Goal: Task Accomplishment & Management: Use online tool/utility

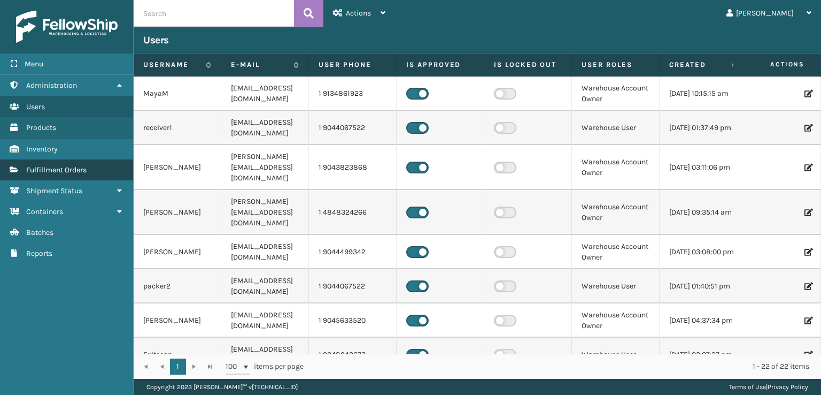
click at [77, 167] on span "Fulfillment Orders" at bounding box center [56, 169] width 60 height 9
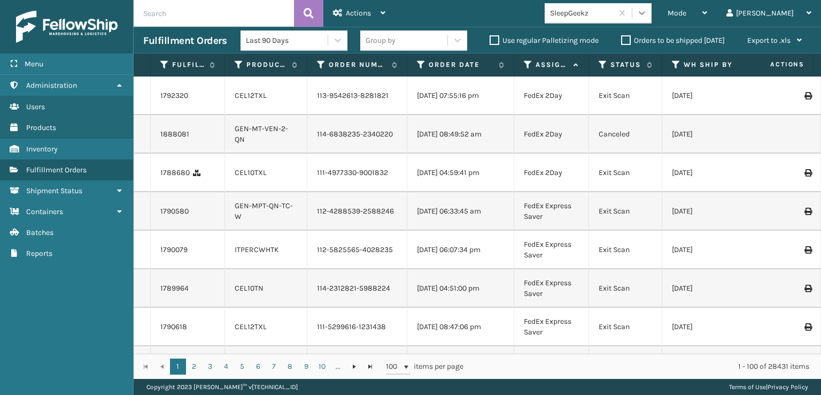
click at [647, 11] on icon at bounding box center [642, 12] width 11 height 11
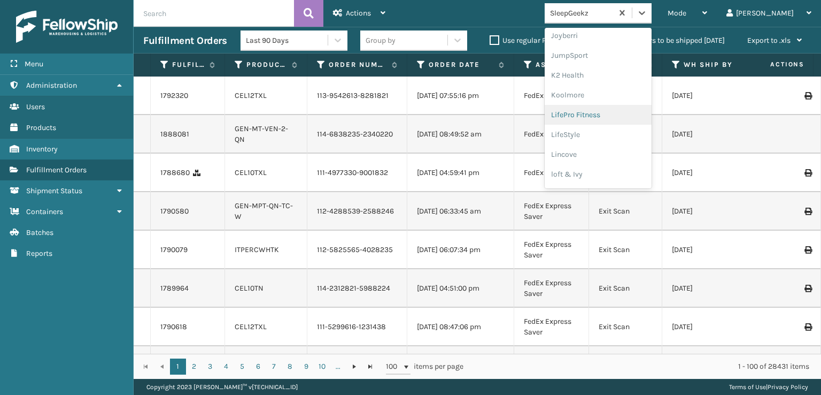
scroll to position [160, 0]
click at [613, 135] on div "FoamTex" at bounding box center [598, 137] width 107 height 20
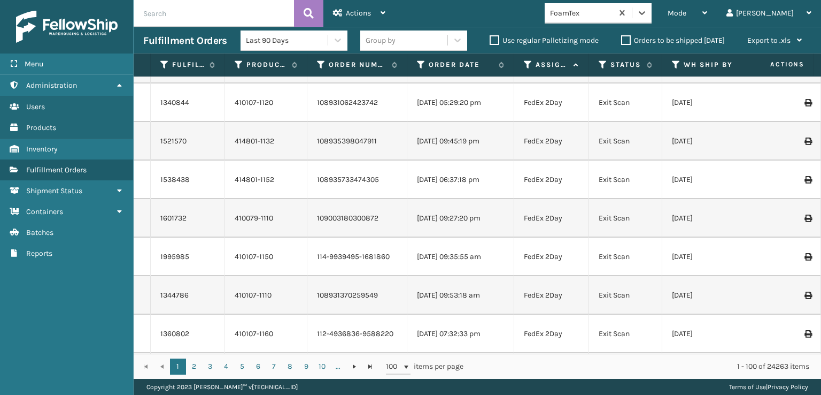
scroll to position [0, 0]
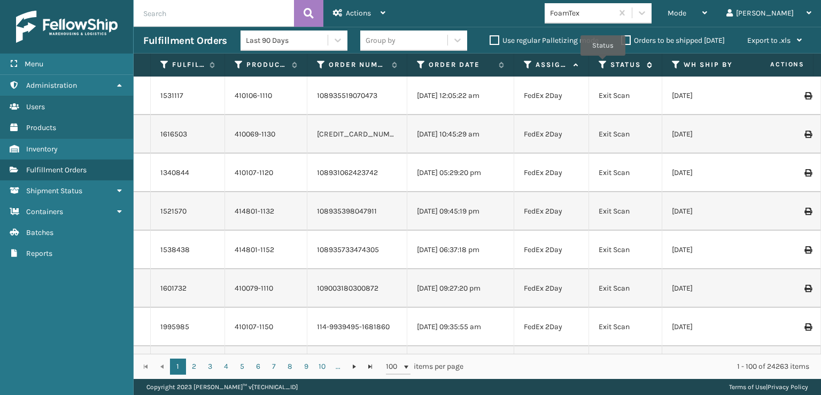
click at [603, 63] on icon at bounding box center [603, 65] width 9 height 10
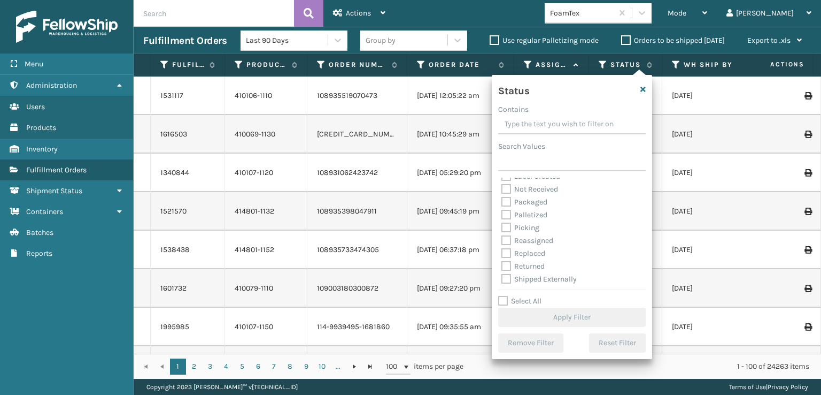
scroll to position [60, 0]
click at [707, 11] on div "Mode" at bounding box center [688, 13] width 40 height 27
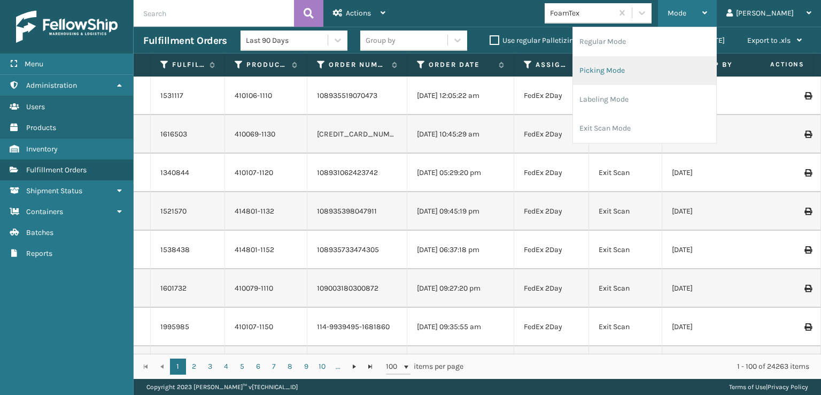
click at [650, 69] on li "Picking Mode" at bounding box center [644, 70] width 143 height 29
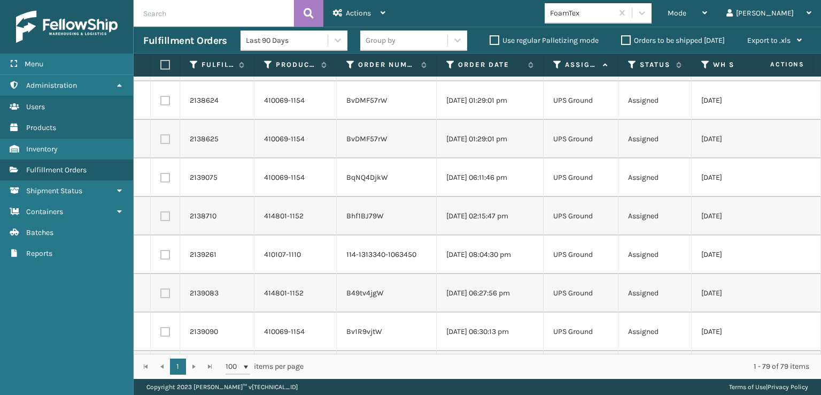
scroll to position [748, 0]
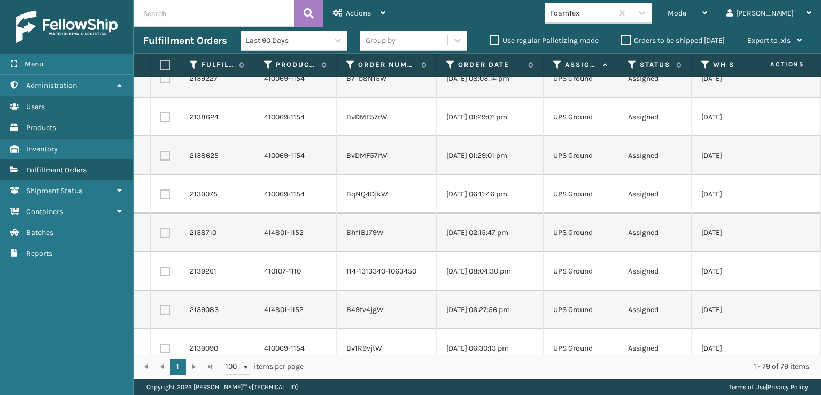
click at [164, 61] on label at bounding box center [163, 65] width 6 height 10
click at [161, 61] on input "checkbox" at bounding box center [160, 64] width 1 height 7
checkbox input "true"
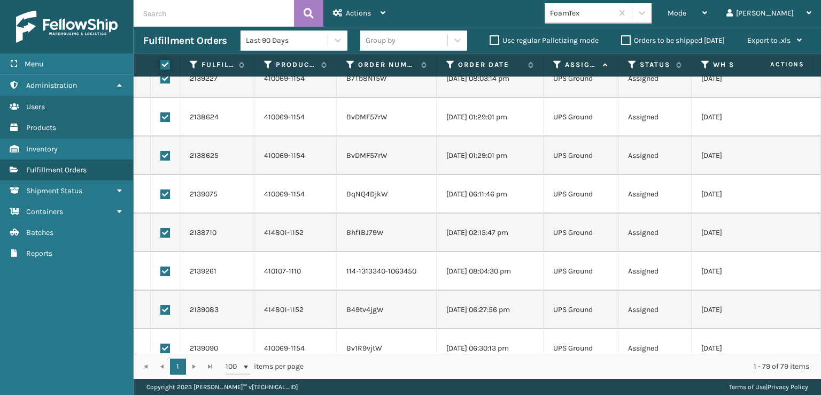
checkbox input "true"
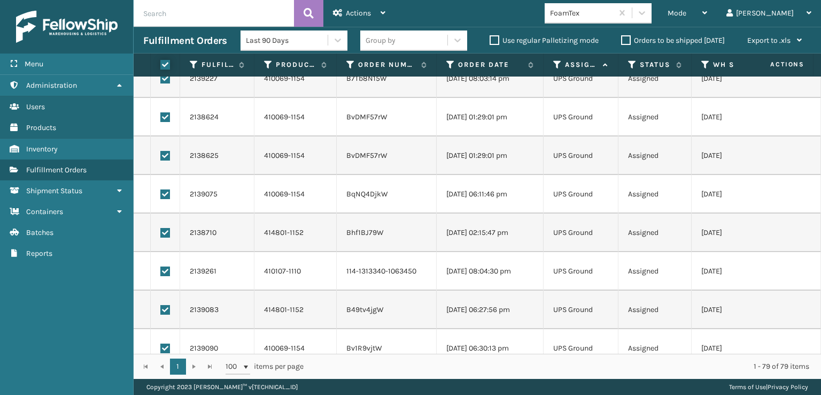
checkbox input "true"
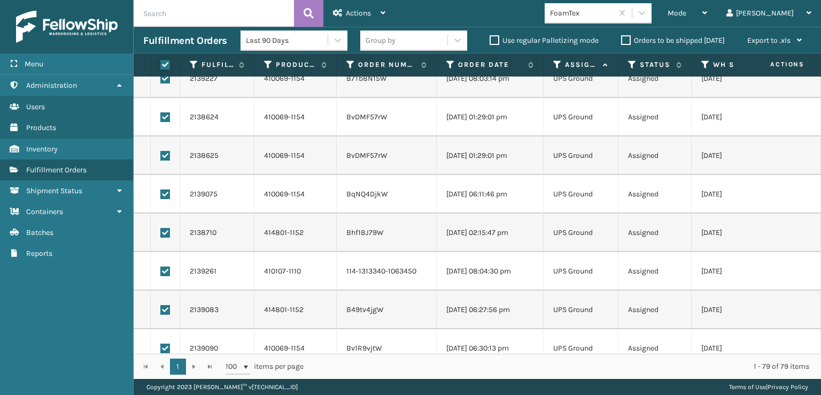
checkbox input "true"
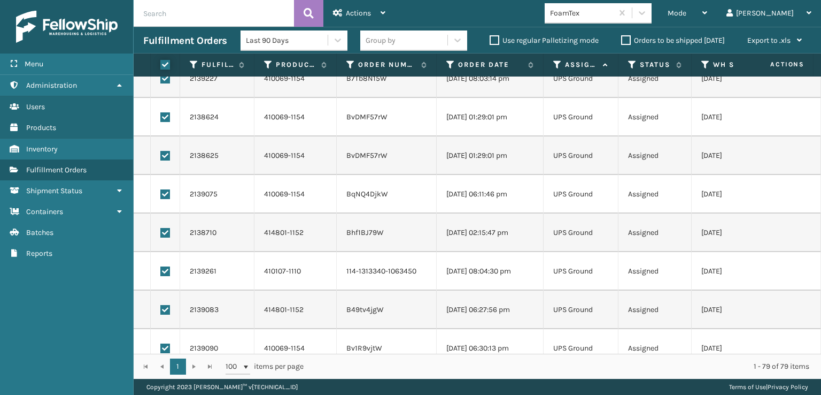
checkbox input "true"
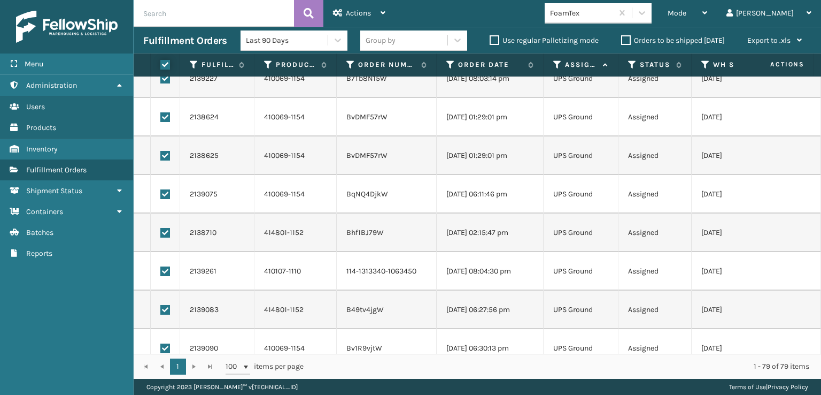
checkbox input "true"
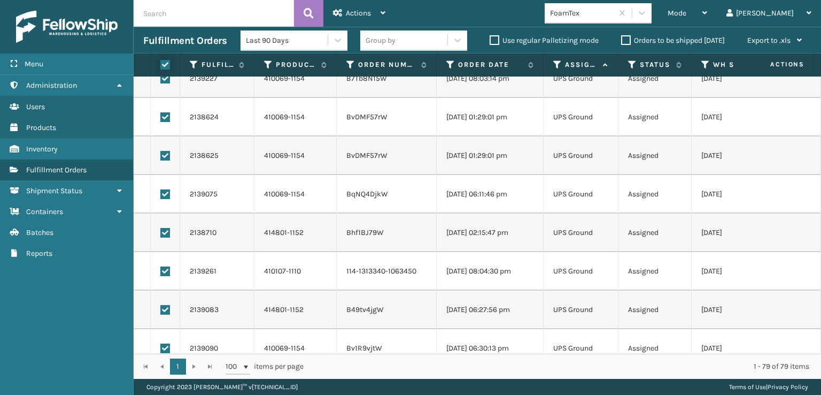
checkbox input "true"
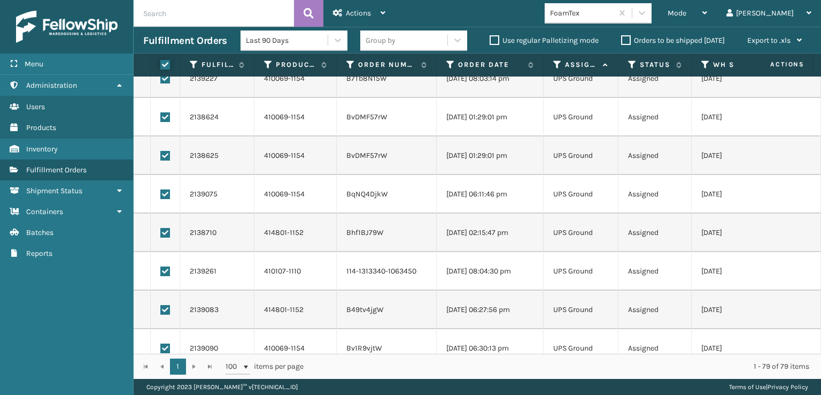
checkbox input "true"
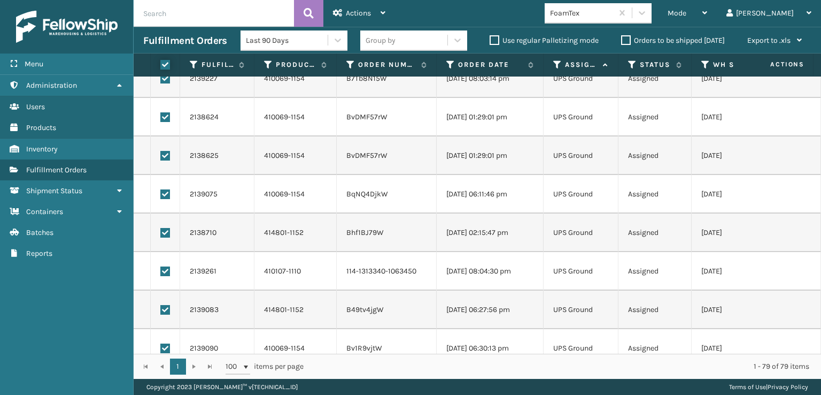
checkbox input "true"
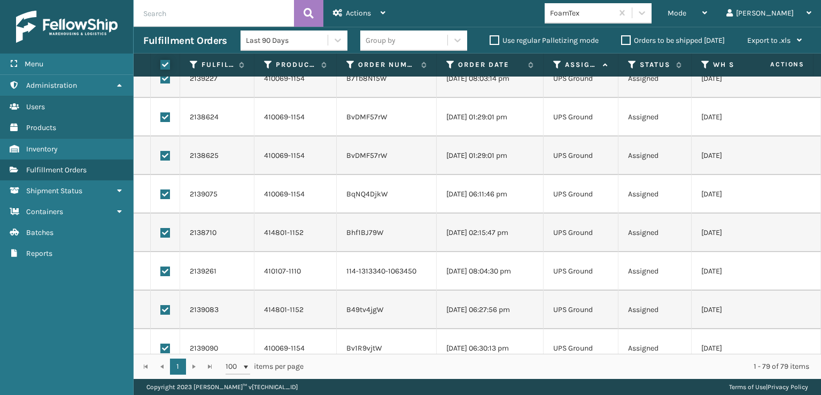
checkbox input "true"
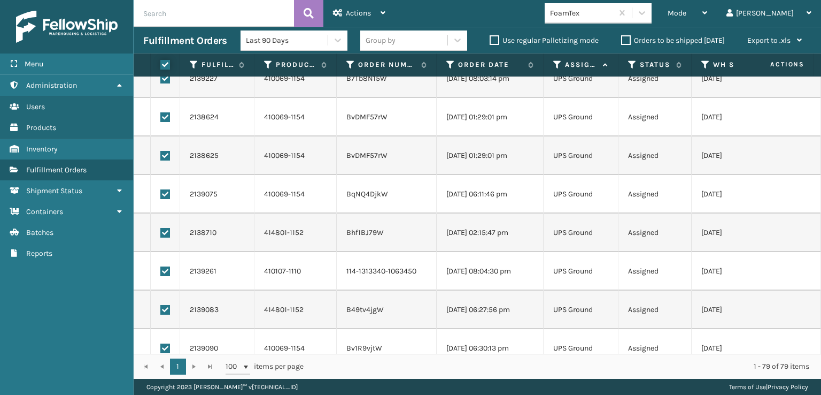
checkbox input "true"
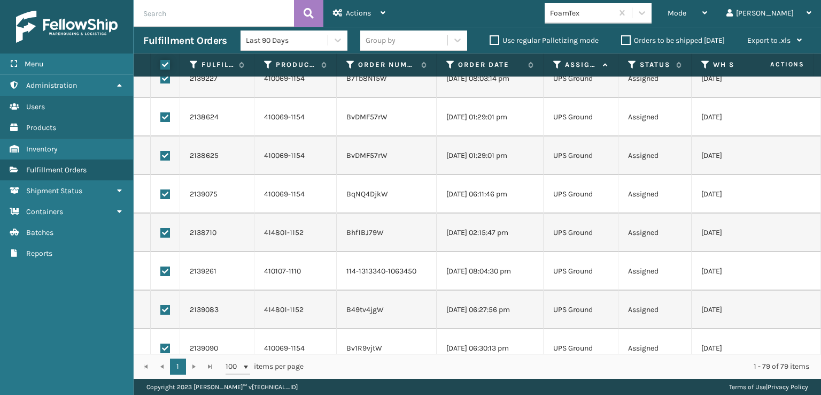
checkbox input "true"
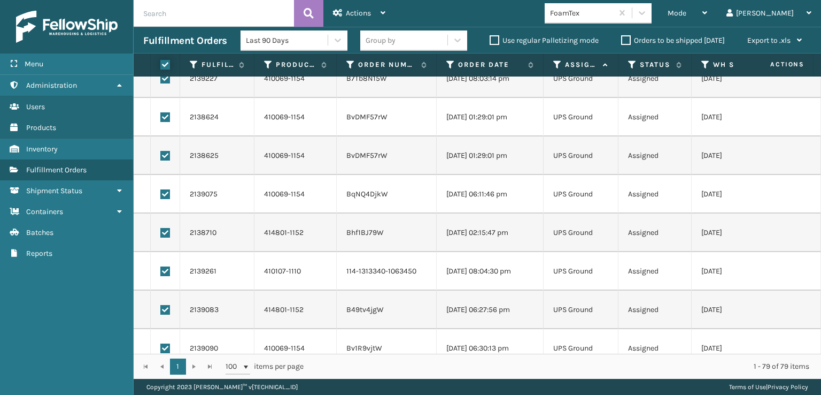
checkbox input "true"
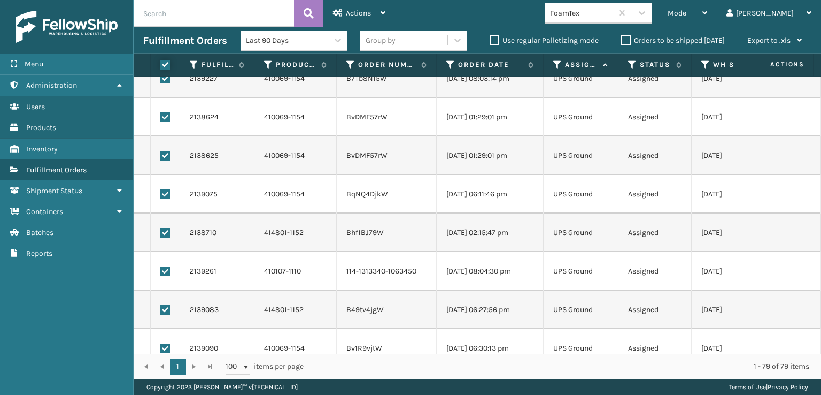
checkbox input "true"
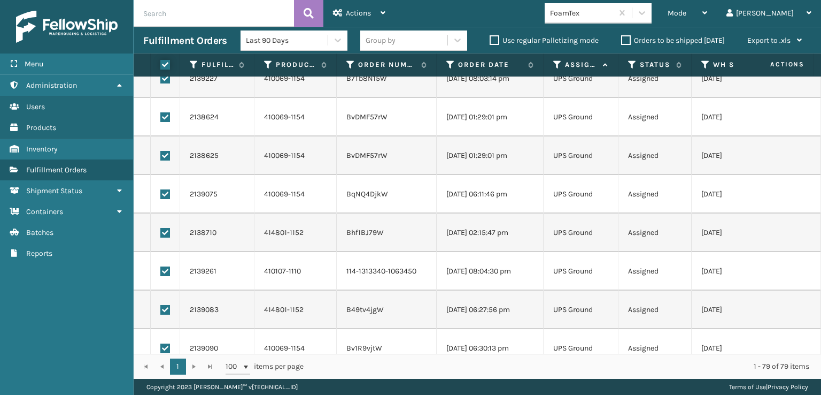
checkbox input "true"
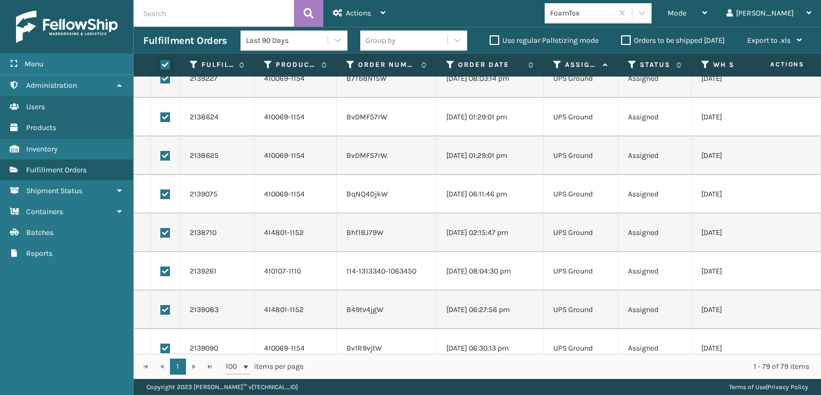
checkbox input "true"
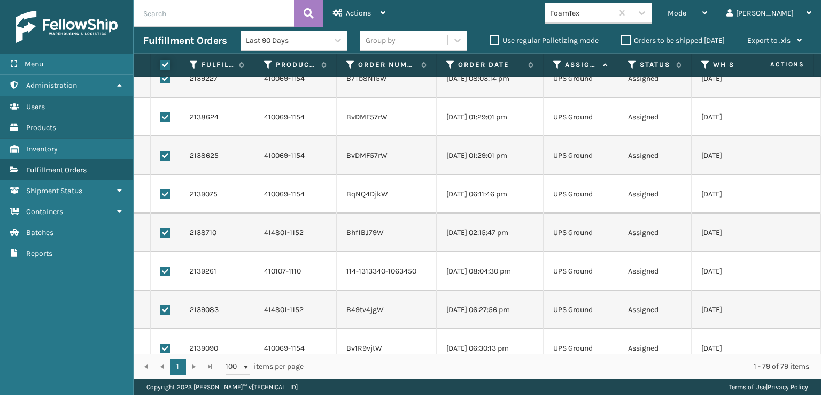
checkbox input "true"
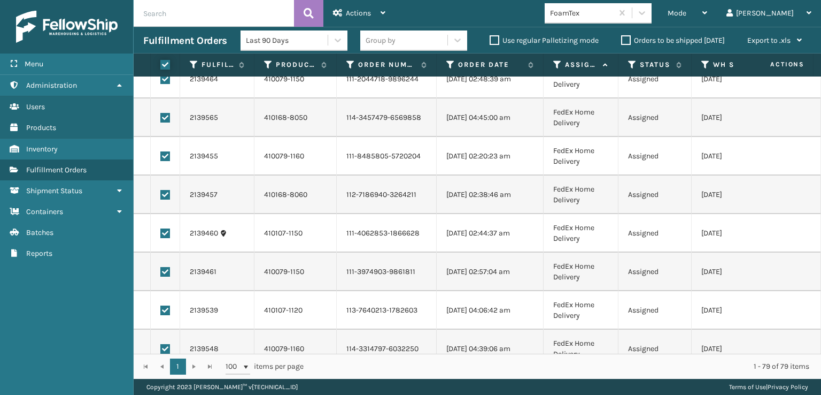
scroll to position [0, 0]
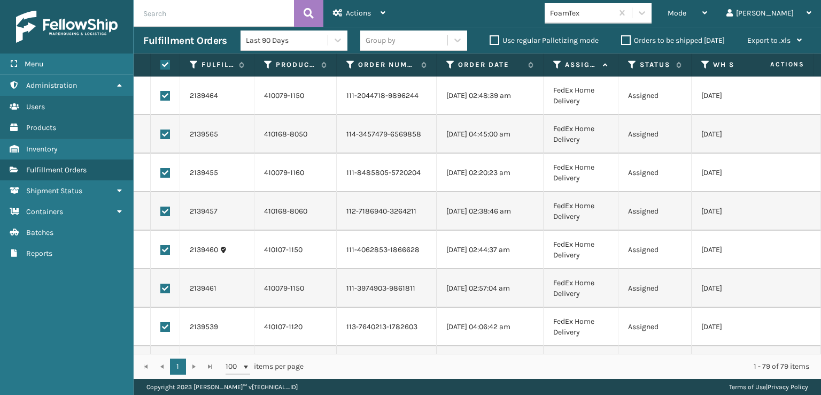
click at [162, 93] on label at bounding box center [165, 96] width 10 height 10
click at [161, 93] on input "checkbox" at bounding box center [160, 94] width 1 height 7
checkbox input "false"
click at [167, 131] on label at bounding box center [165, 134] width 10 height 10
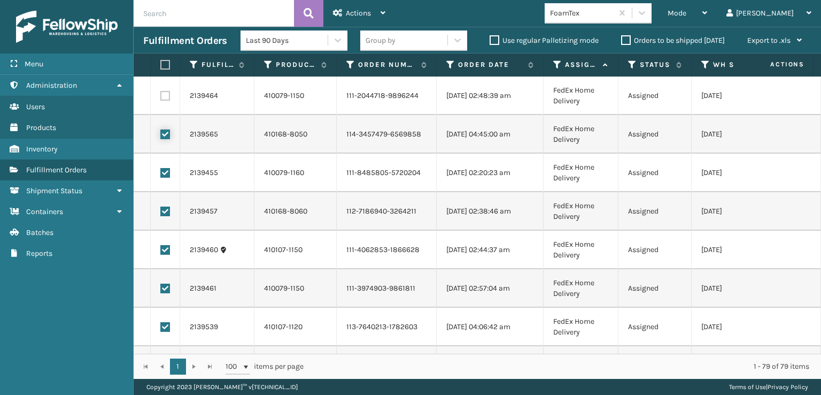
click at [161, 131] on input "checkbox" at bounding box center [160, 132] width 1 height 7
checkbox input "false"
click at [164, 172] on label at bounding box center [165, 173] width 10 height 10
click at [161, 172] on input "checkbox" at bounding box center [160, 171] width 1 height 7
checkbox input "false"
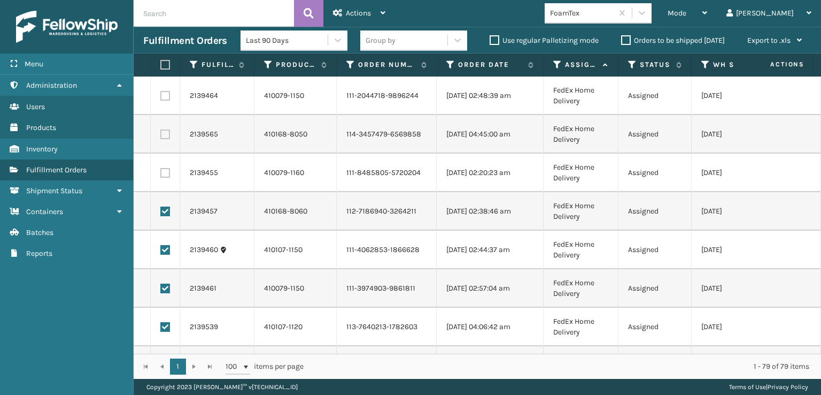
click at [164, 212] on label at bounding box center [165, 211] width 10 height 10
click at [161, 212] on input "checkbox" at bounding box center [160, 209] width 1 height 7
checkbox input "false"
click at [164, 249] on label at bounding box center [165, 250] width 10 height 10
click at [161, 249] on input "checkbox" at bounding box center [160, 248] width 1 height 7
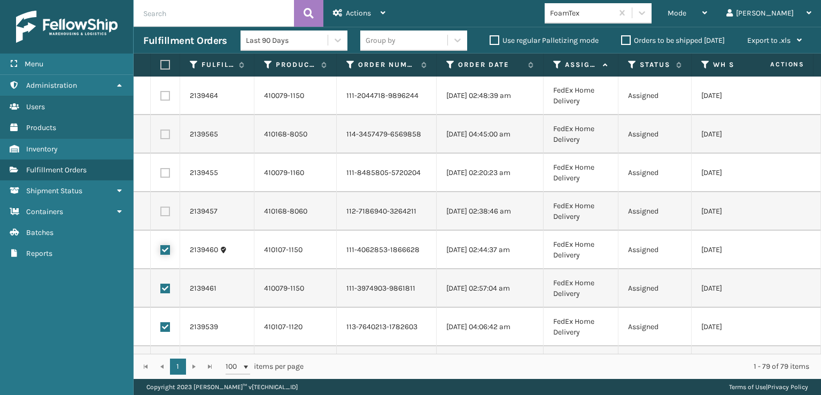
checkbox input "false"
click at [166, 291] on label at bounding box center [165, 288] width 10 height 10
click at [161, 290] on input "checkbox" at bounding box center [160, 286] width 1 height 7
checkbox input "false"
click at [163, 326] on label at bounding box center [165, 327] width 10 height 10
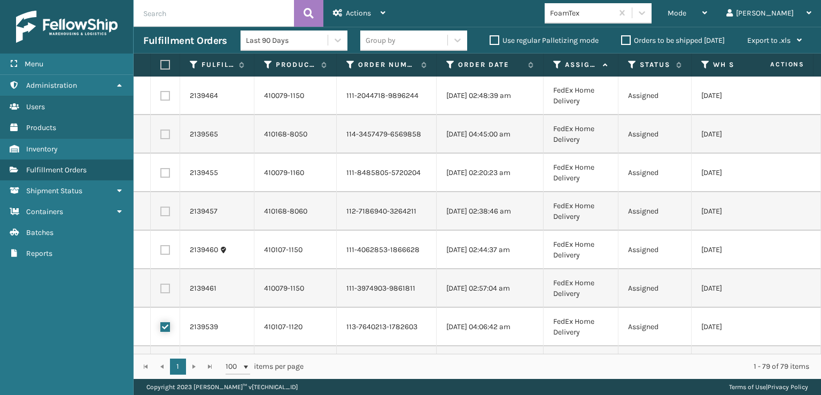
click at [161, 326] on input "checkbox" at bounding box center [160, 325] width 1 height 7
checkbox input "false"
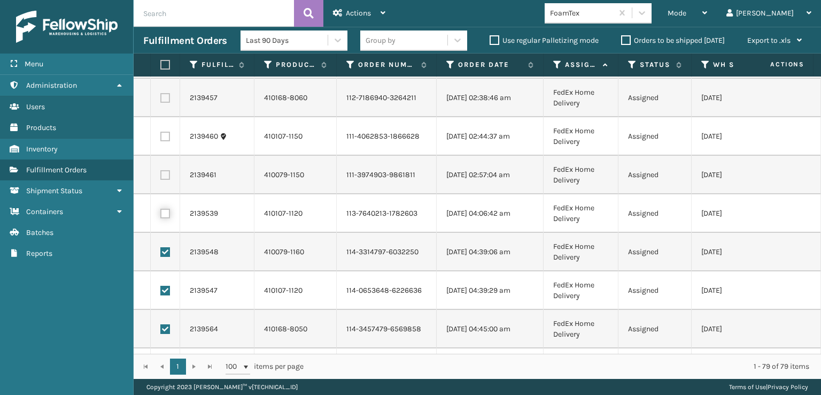
scroll to position [160, 0]
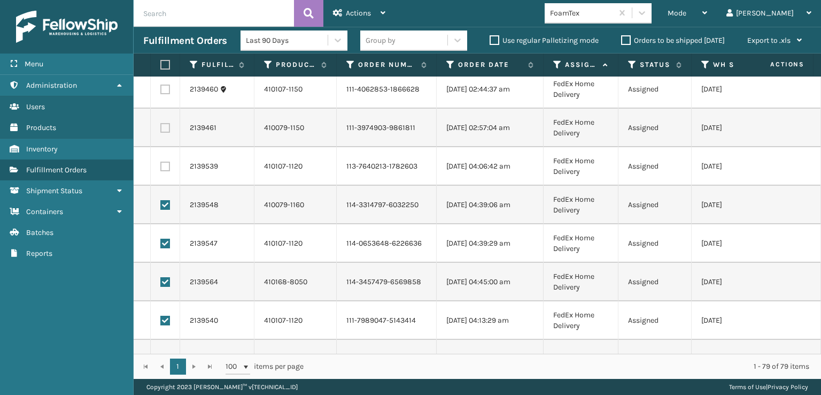
click at [167, 205] on label at bounding box center [165, 205] width 10 height 10
click at [161, 205] on input "checkbox" at bounding box center [160, 203] width 1 height 7
checkbox input "false"
click at [163, 245] on label at bounding box center [165, 243] width 10 height 10
click at [161, 245] on input "checkbox" at bounding box center [160, 241] width 1 height 7
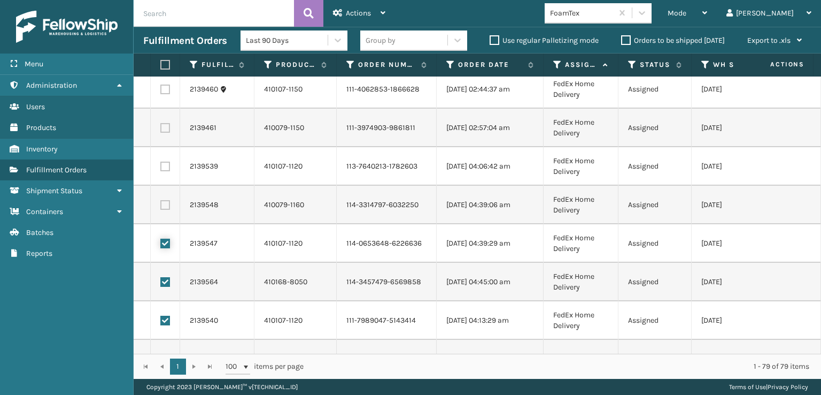
checkbox input "false"
click at [167, 279] on label at bounding box center [165, 282] width 10 height 10
click at [161, 279] on input "checkbox" at bounding box center [160, 280] width 1 height 7
checkbox input "false"
click at [167, 320] on label at bounding box center [165, 320] width 10 height 10
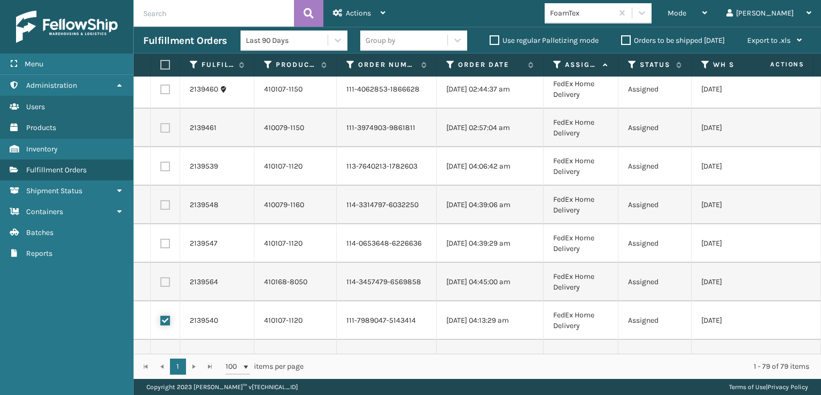
click at [161, 320] on input "checkbox" at bounding box center [160, 318] width 1 height 7
checkbox input "false"
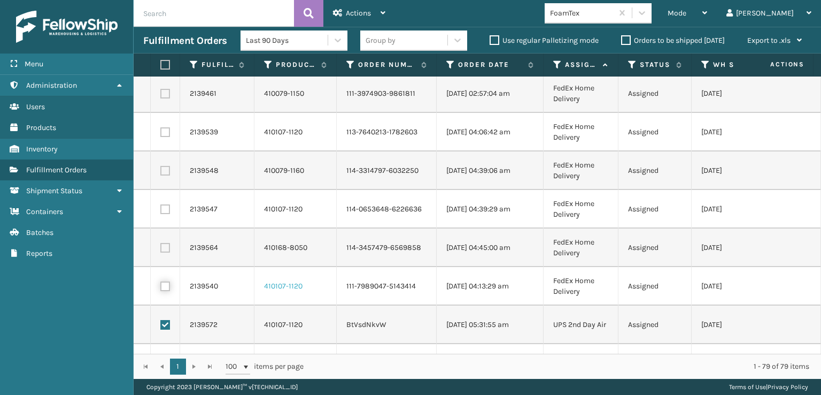
scroll to position [214, 0]
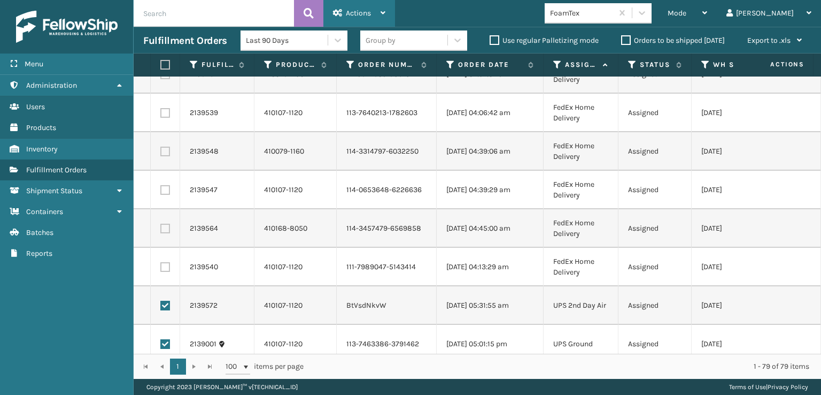
click at [359, 7] on div "Actions" at bounding box center [359, 13] width 52 height 27
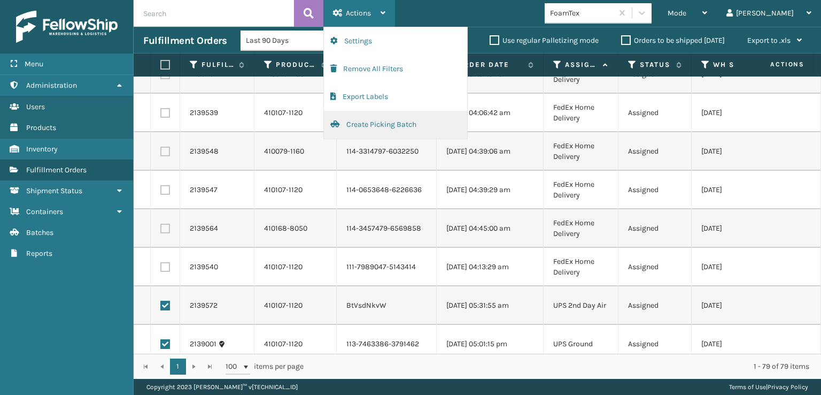
click at [371, 122] on button "Create Picking Batch" at bounding box center [395, 125] width 143 height 28
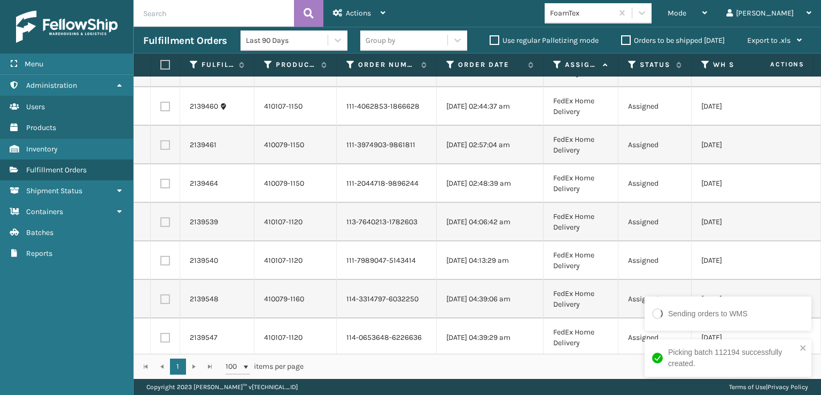
scroll to position [154, 0]
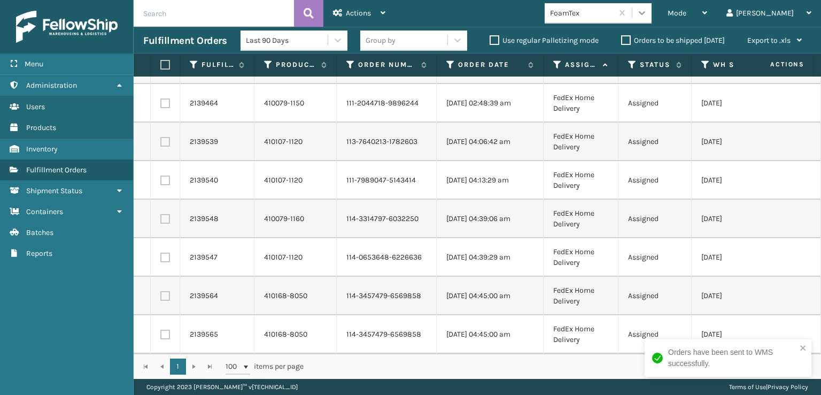
click at [647, 13] on icon at bounding box center [642, 12] width 11 height 11
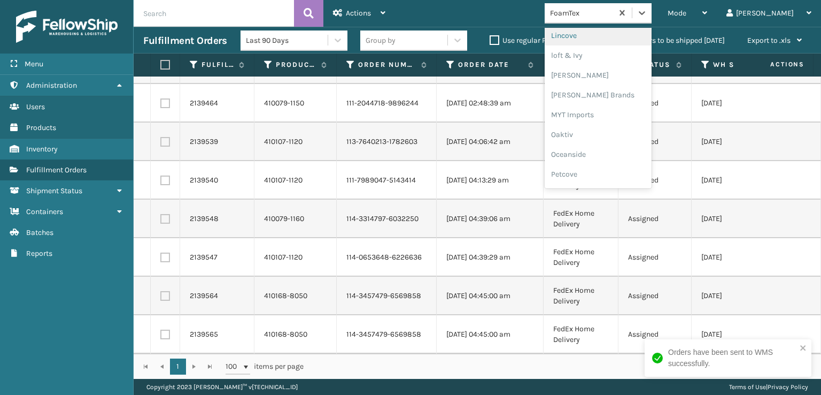
scroll to position [445, 0]
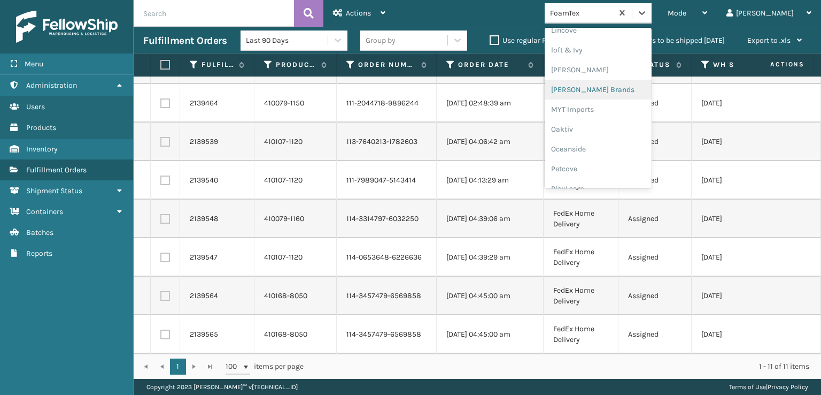
click at [605, 88] on div "[PERSON_NAME] Brands" at bounding box center [598, 90] width 107 height 20
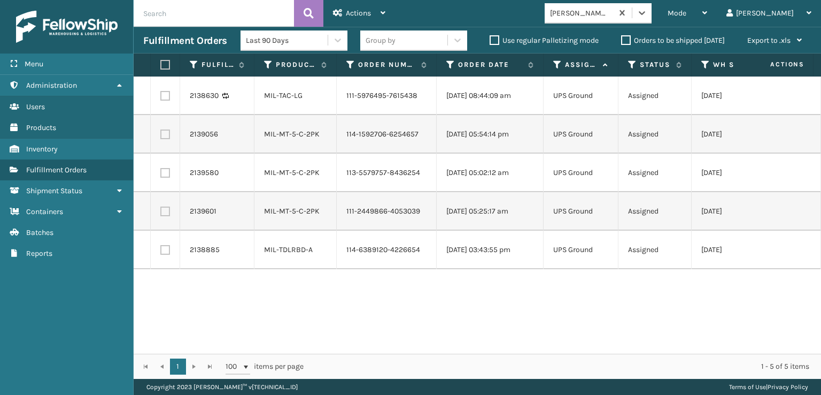
click at [165, 63] on label at bounding box center [163, 65] width 6 height 10
click at [161, 63] on input "checkbox" at bounding box center [160, 64] width 1 height 7
checkbox input "true"
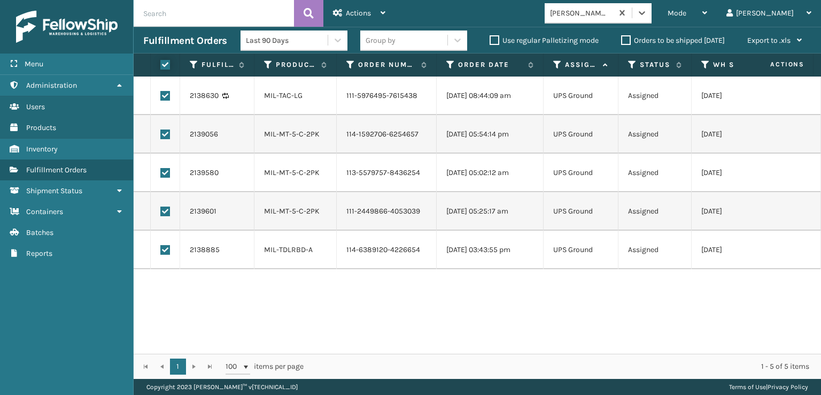
checkbox input "true"
click at [370, 7] on div "Actions" at bounding box center [359, 13] width 52 height 27
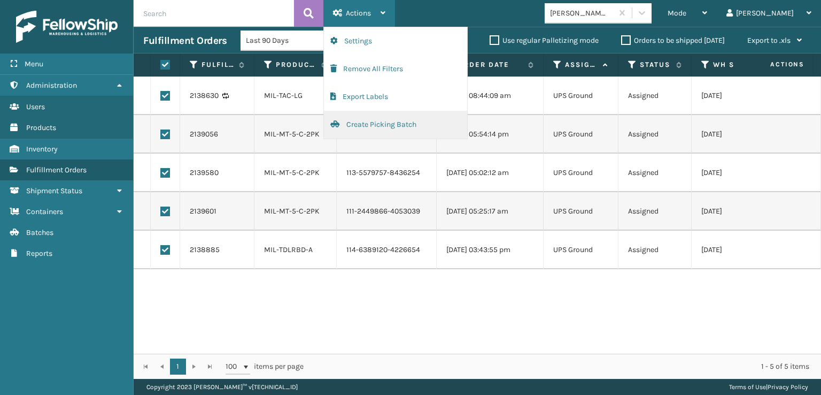
click at [370, 120] on button "Create Picking Batch" at bounding box center [395, 125] width 143 height 28
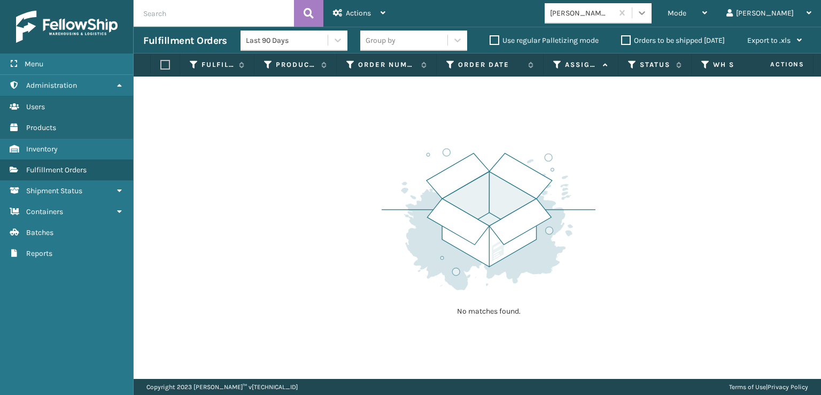
click at [652, 7] on div at bounding box center [641, 12] width 19 height 19
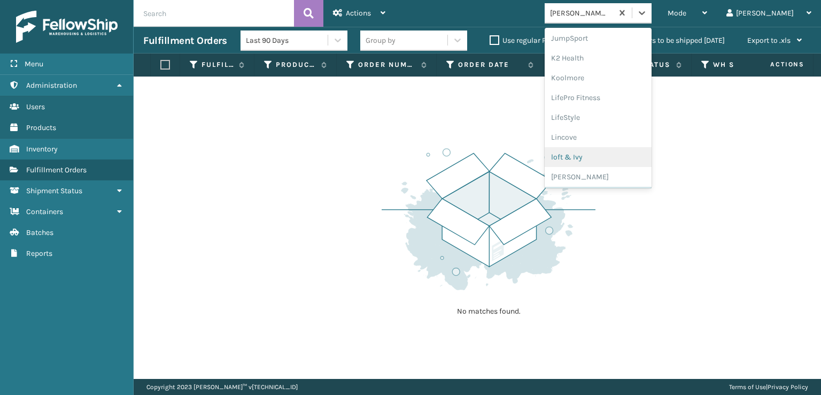
scroll to position [536, 0]
click at [607, 158] on div "SleepGeekz" at bounding box center [598, 156] width 107 height 20
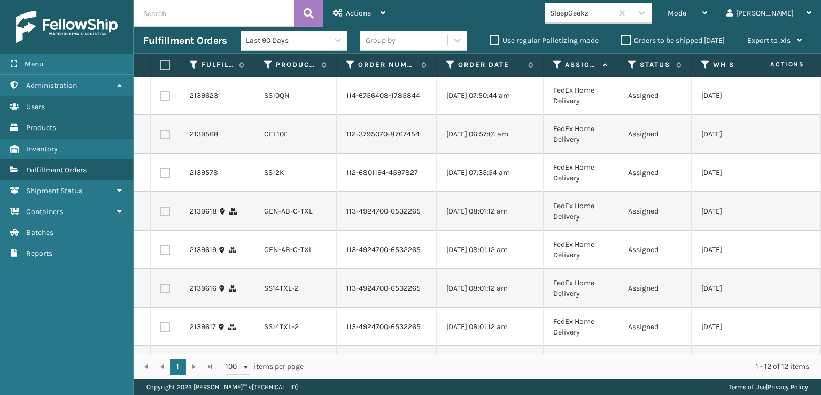
click at [170, 96] on td at bounding box center [165, 95] width 29 height 38
click at [163, 139] on label at bounding box center [165, 134] width 10 height 10
click at [161, 136] on input "checkbox" at bounding box center [160, 132] width 1 height 7
checkbox input "true"
click at [164, 96] on label at bounding box center [165, 96] width 10 height 10
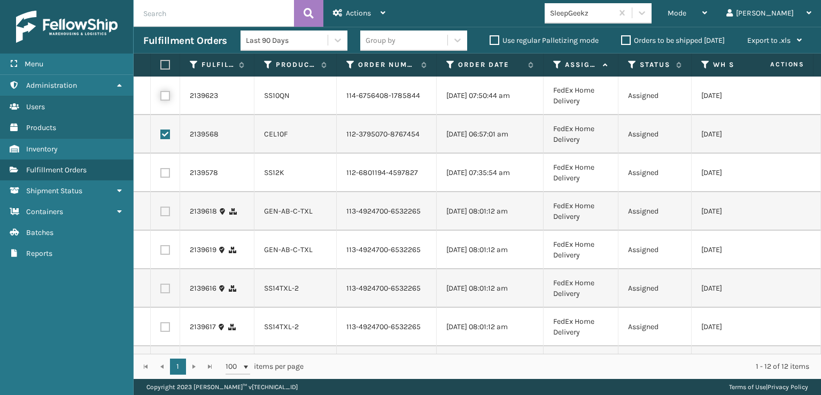
click at [161, 96] on input "checkbox" at bounding box center [160, 94] width 1 height 7
checkbox input "true"
click at [160, 177] on label at bounding box center [165, 173] width 10 height 10
click at [160, 175] on input "checkbox" at bounding box center [160, 171] width 1 height 7
checkbox input "true"
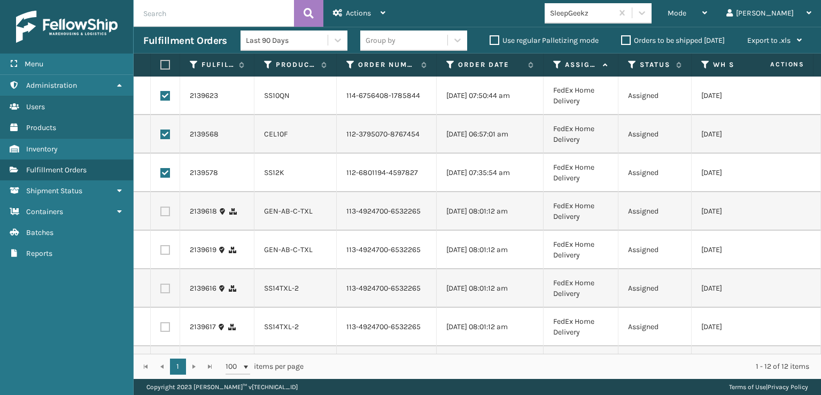
click at [165, 216] on label at bounding box center [165, 211] width 10 height 10
click at [161, 213] on input "checkbox" at bounding box center [160, 209] width 1 height 7
checkbox input "true"
click at [164, 254] on label at bounding box center [165, 250] width 10 height 10
click at [161, 252] on input "checkbox" at bounding box center [160, 248] width 1 height 7
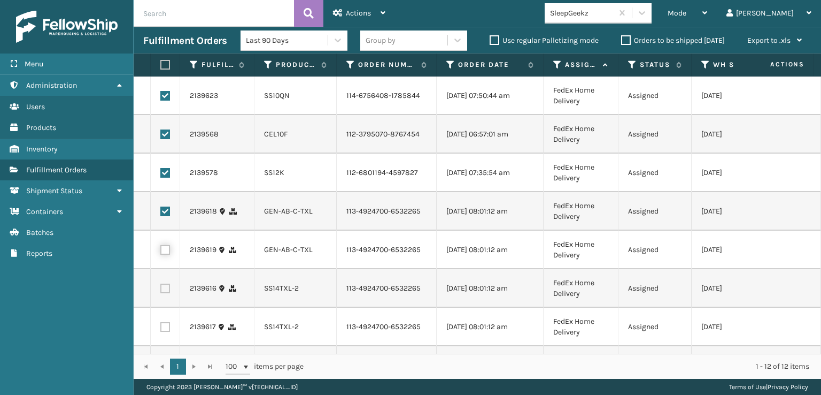
checkbox input "true"
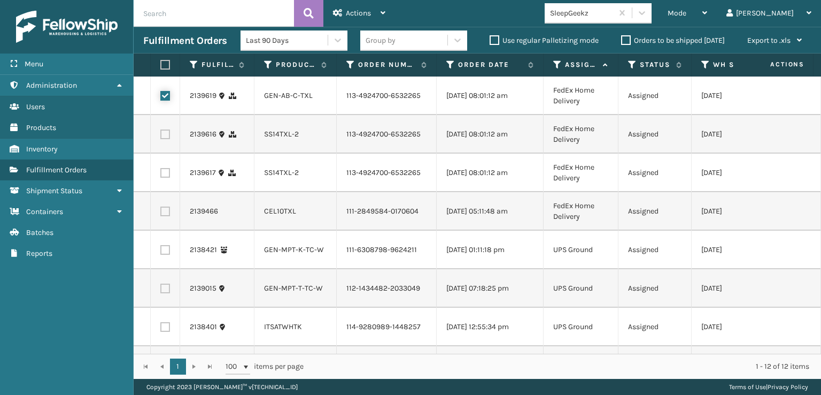
scroll to position [160, 0]
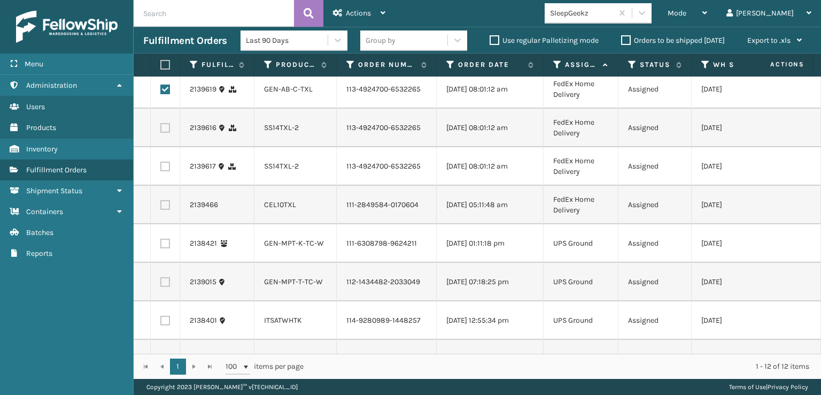
click at [166, 133] on label at bounding box center [165, 128] width 10 height 10
click at [161, 130] on input "checkbox" at bounding box center [160, 126] width 1 height 7
checkbox input "true"
click at [166, 171] on label at bounding box center [165, 166] width 10 height 10
click at [161, 168] on input "checkbox" at bounding box center [160, 164] width 1 height 7
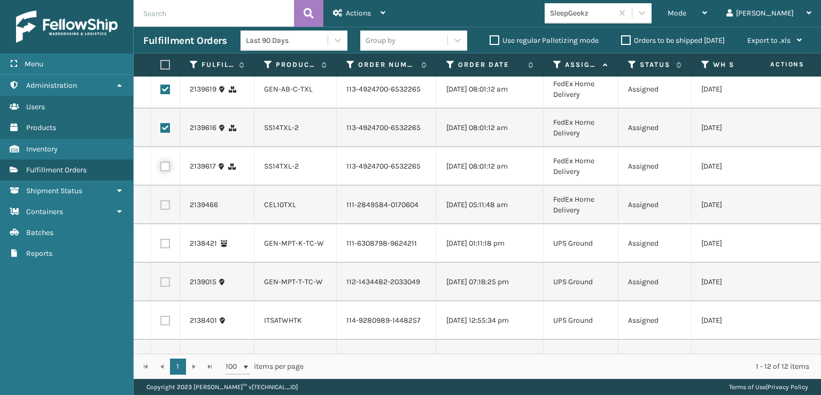
checkbox input "true"
click at [166, 210] on label at bounding box center [165, 205] width 10 height 10
click at [161, 207] on input "checkbox" at bounding box center [160, 203] width 1 height 7
checkbox input "true"
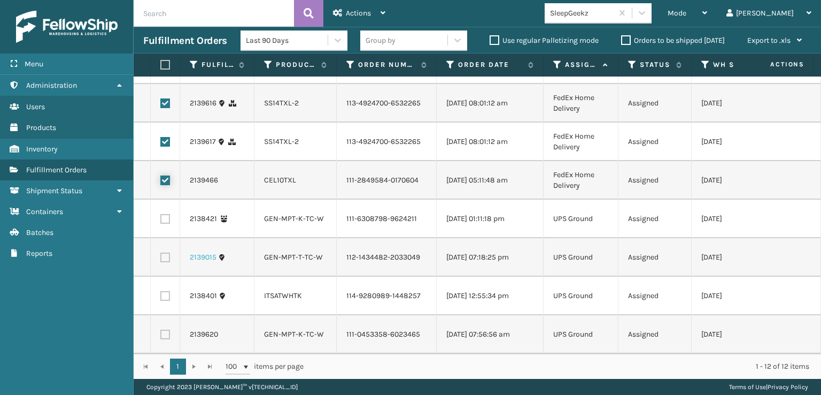
scroll to position [244, 0]
click at [165, 63] on label at bounding box center [163, 65] width 6 height 10
click at [161, 63] on input "checkbox" at bounding box center [160, 64] width 1 height 7
checkbox input "true"
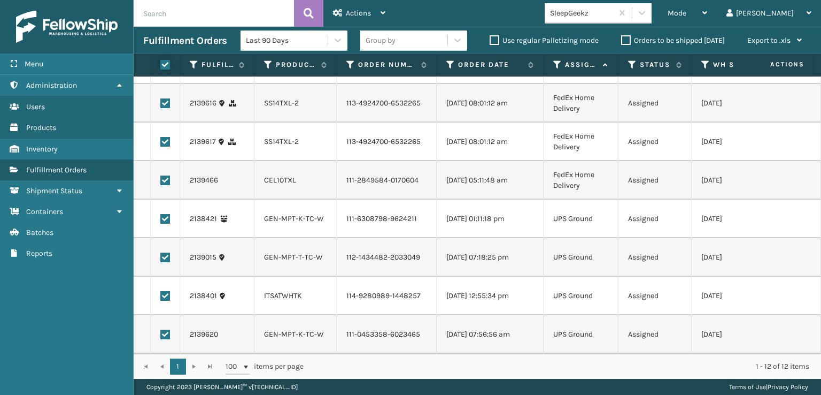
checkbox input "true"
click at [360, 11] on span "Actions" at bounding box center [358, 13] width 25 height 9
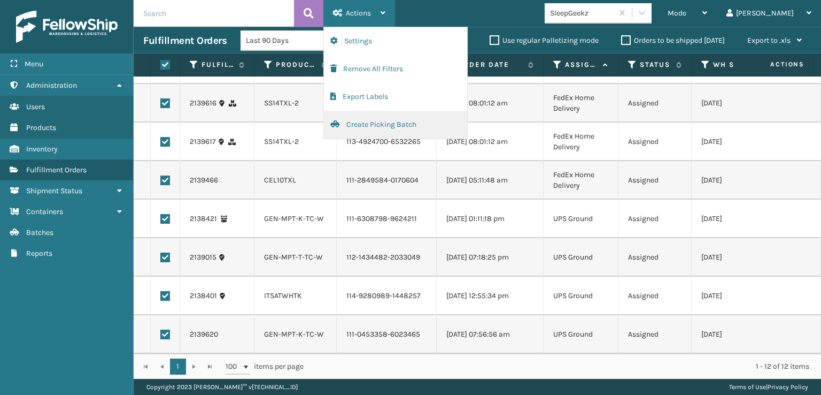
click at [365, 124] on button "Create Picking Batch" at bounding box center [395, 125] width 143 height 28
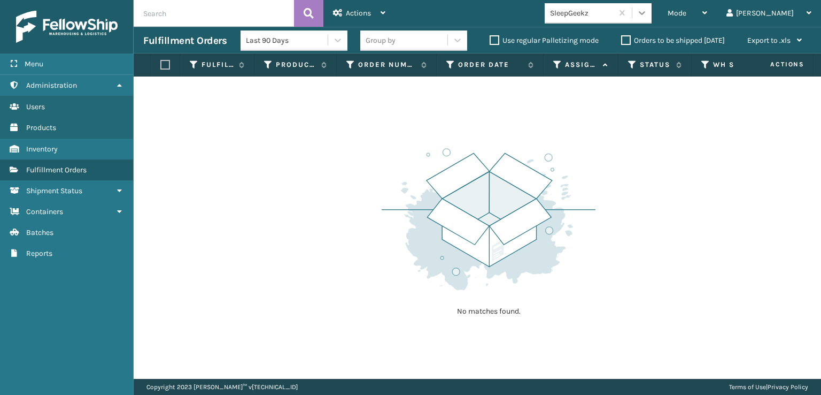
click at [647, 11] on icon at bounding box center [642, 12] width 11 height 11
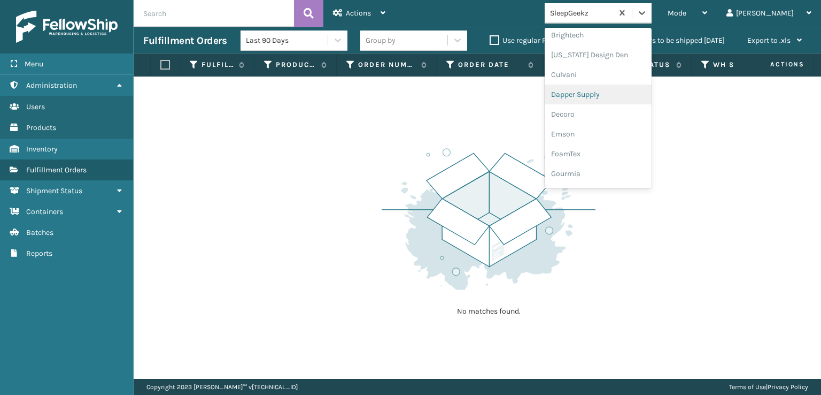
scroll to position [160, 0]
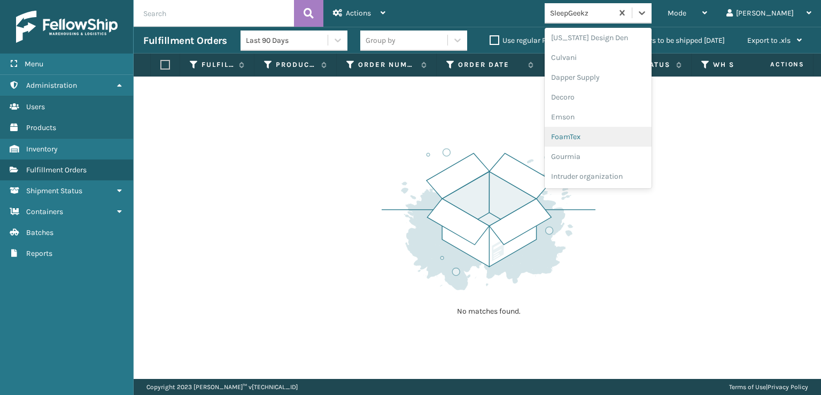
click at [605, 136] on div "FoamTex" at bounding box center [598, 137] width 107 height 20
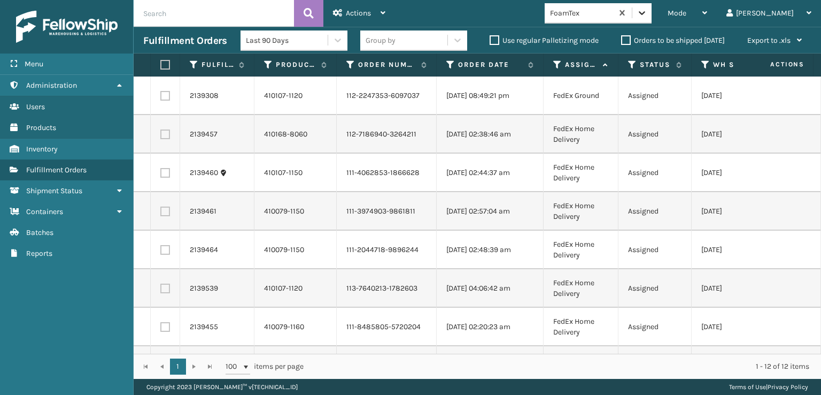
click at [645, 13] on icon at bounding box center [642, 13] width 6 height 4
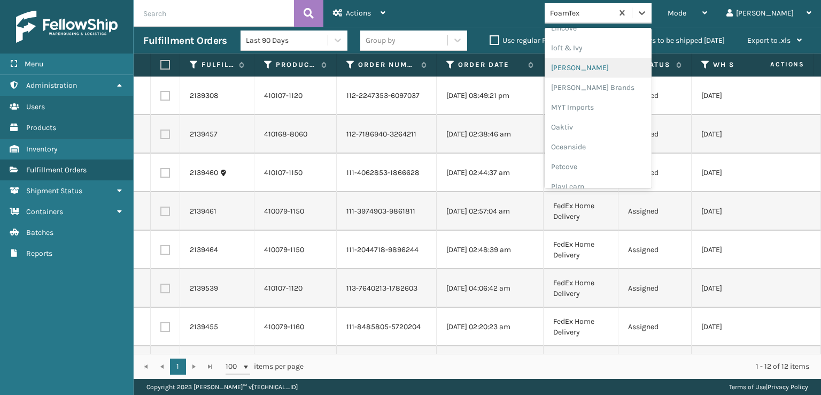
scroll to position [498, 0]
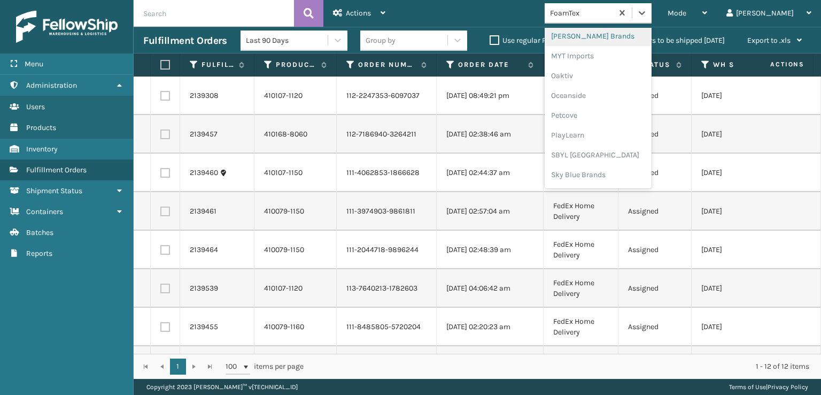
click at [614, 38] on div "[PERSON_NAME] Brands" at bounding box center [598, 36] width 107 height 20
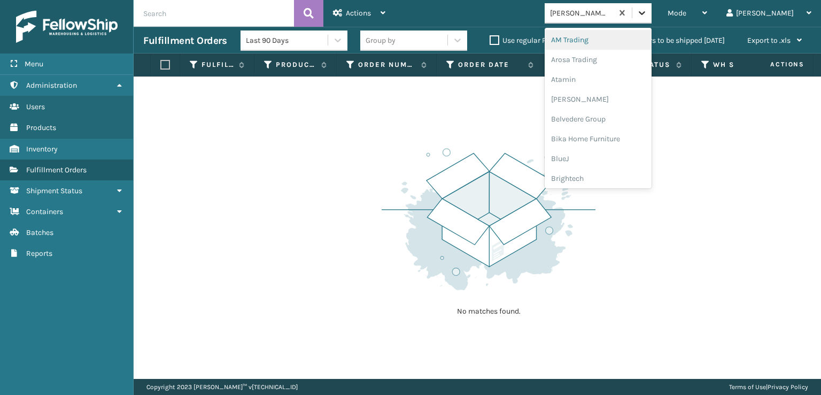
click at [647, 9] on icon at bounding box center [642, 12] width 11 height 11
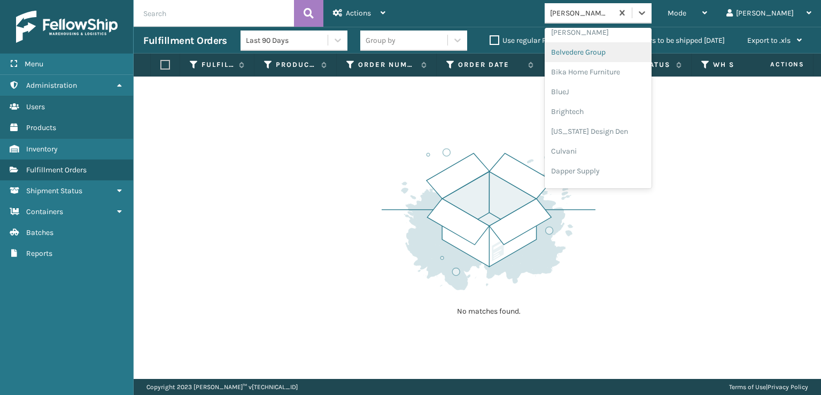
scroll to position [160, 0]
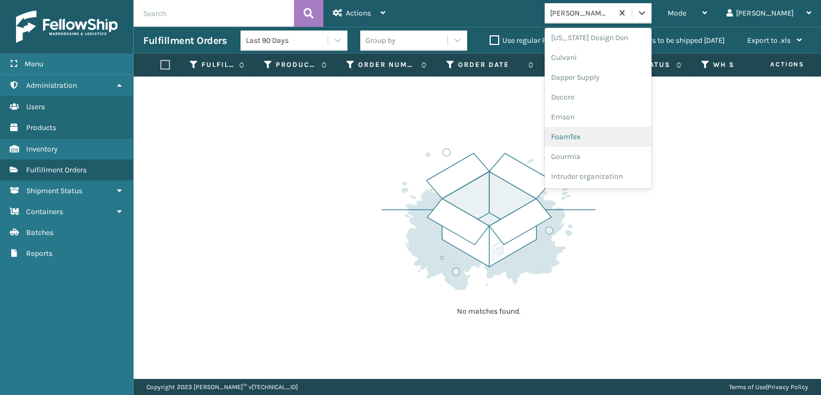
click at [618, 138] on div "FoamTex" at bounding box center [598, 137] width 107 height 20
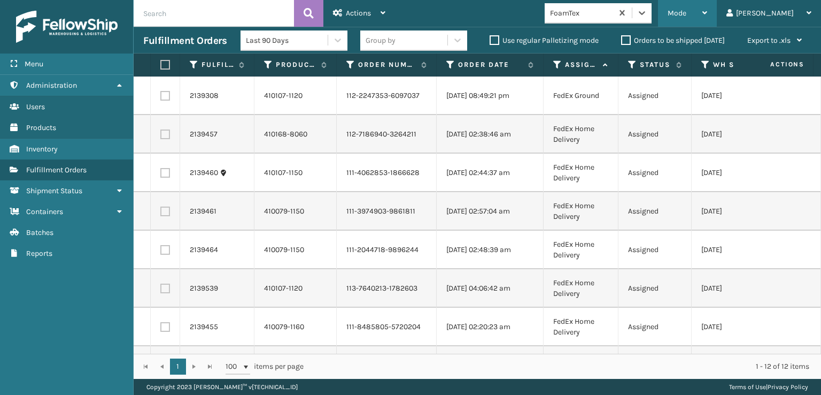
click at [686, 12] on span "Mode" at bounding box center [677, 13] width 19 height 9
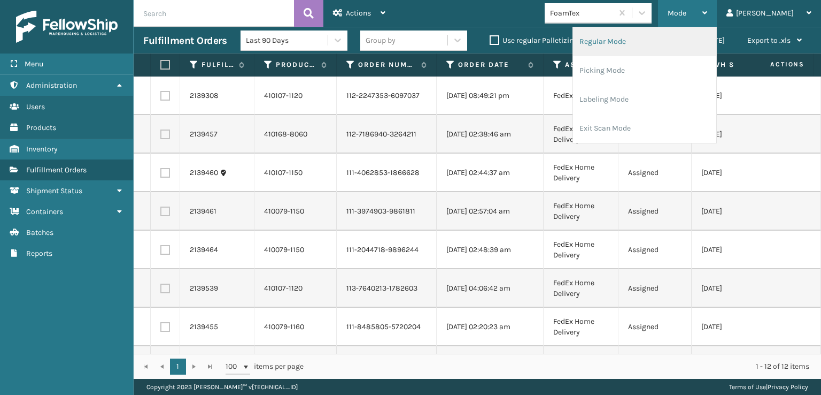
click at [637, 44] on li "Regular Mode" at bounding box center [644, 41] width 143 height 29
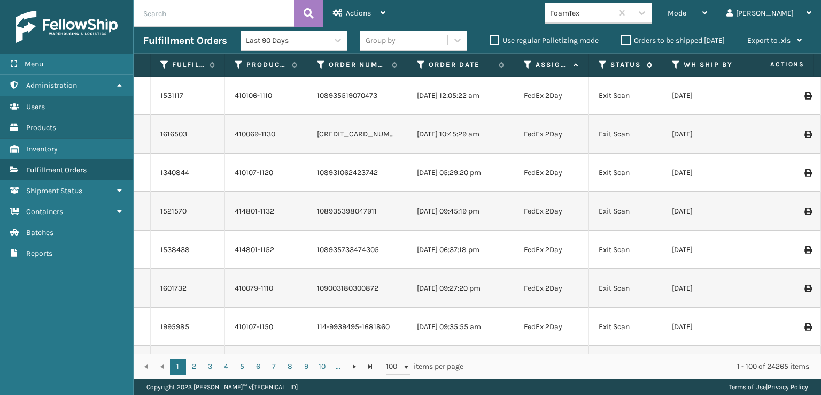
click at [602, 65] on icon at bounding box center [603, 65] width 9 height 10
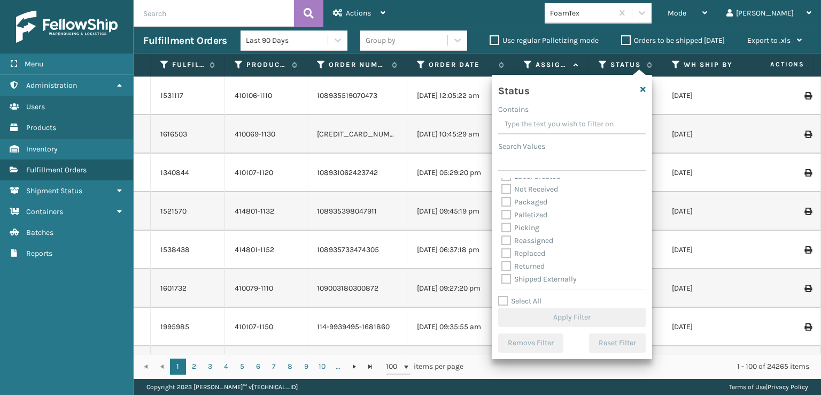
scroll to position [60, 0]
click at [504, 227] on label "Picking" at bounding box center [520, 226] width 38 height 9
click at [502, 227] on input "Picking" at bounding box center [501, 223] width 1 height 7
checkbox input "true"
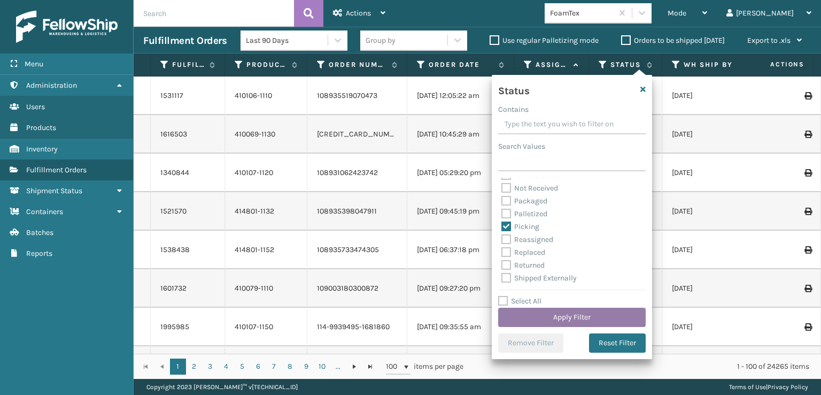
click at [538, 316] on button "Apply Filter" at bounding box center [572, 316] width 148 height 19
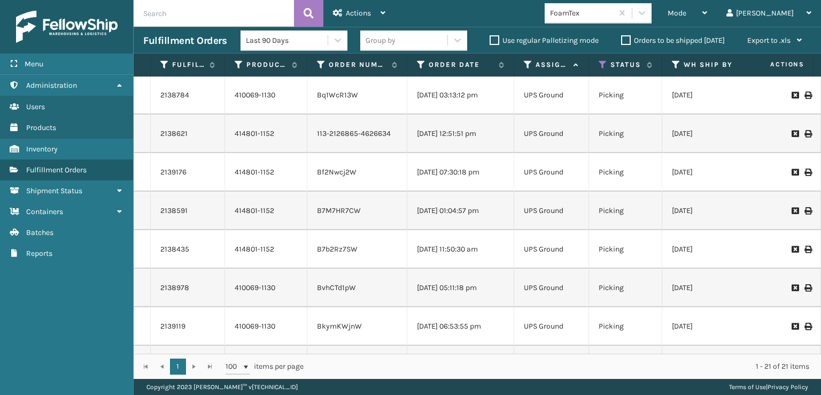
scroll to position [0, 0]
click at [645, 13] on icon at bounding box center [642, 13] width 6 height 4
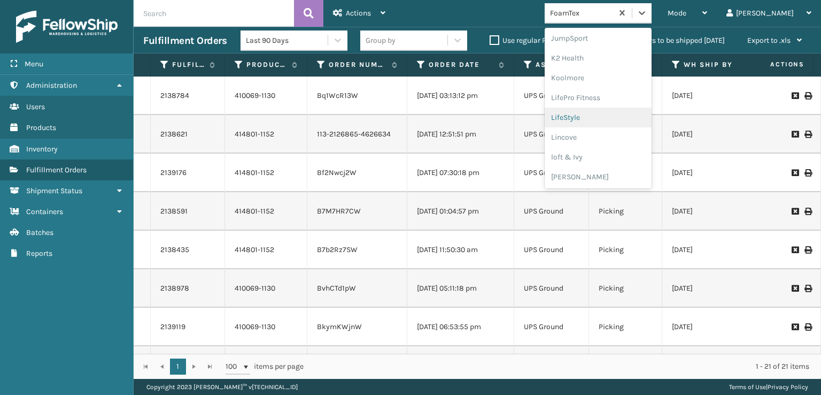
scroll to position [445, 0]
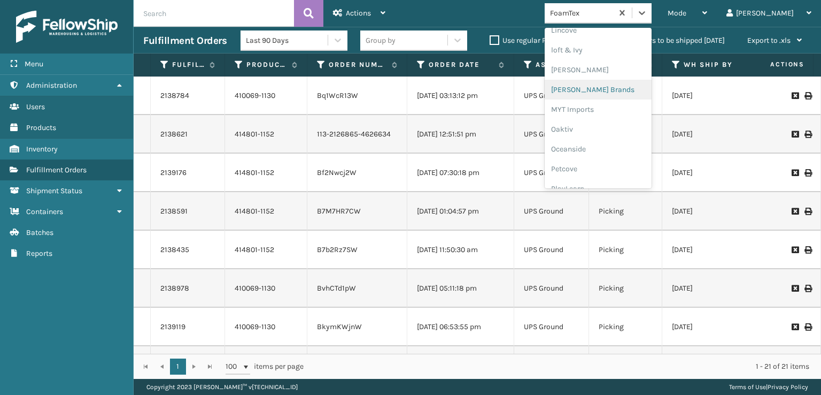
click at [610, 87] on div "[PERSON_NAME] Brands" at bounding box center [598, 90] width 107 height 20
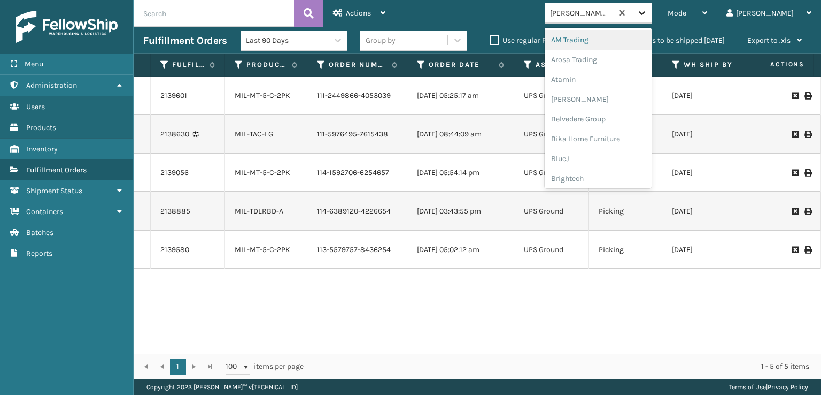
click at [652, 18] on div at bounding box center [641, 12] width 19 height 19
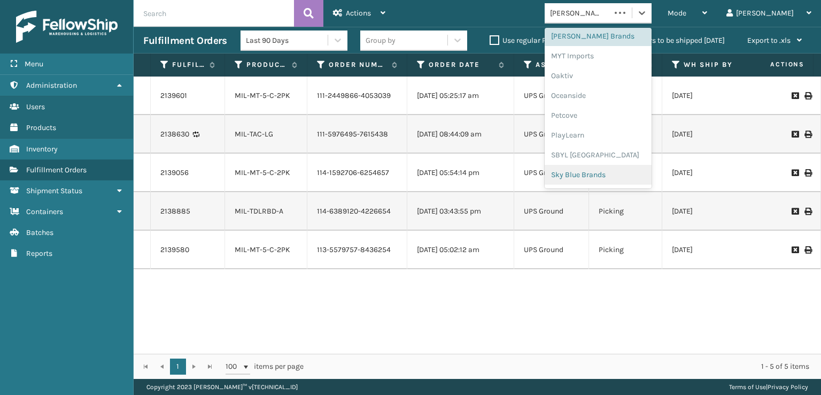
scroll to position [536, 0]
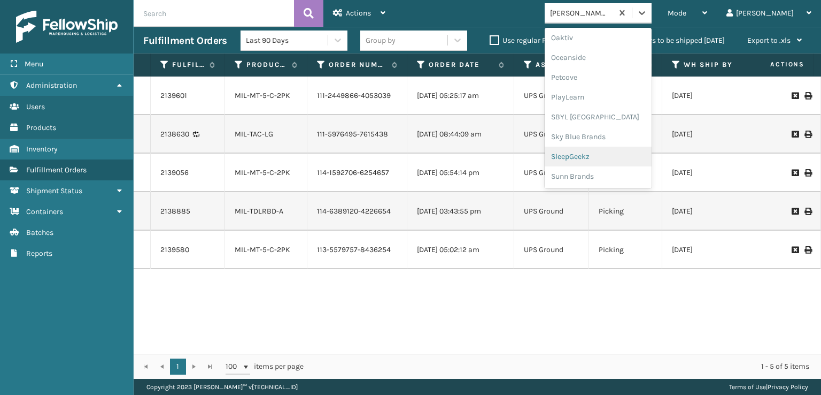
click at [605, 155] on div "SleepGeekz" at bounding box center [598, 156] width 107 height 20
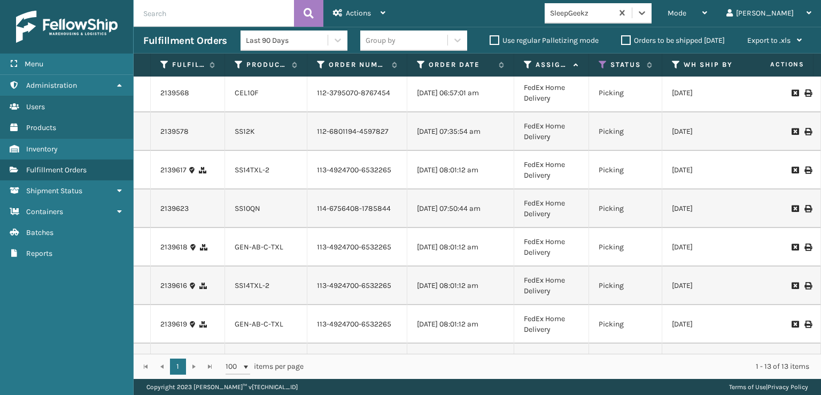
scroll to position [0, 0]
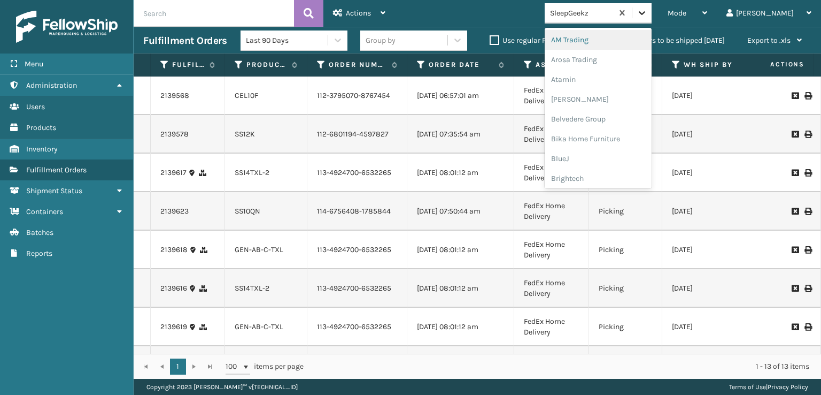
click at [652, 14] on div at bounding box center [641, 12] width 19 height 19
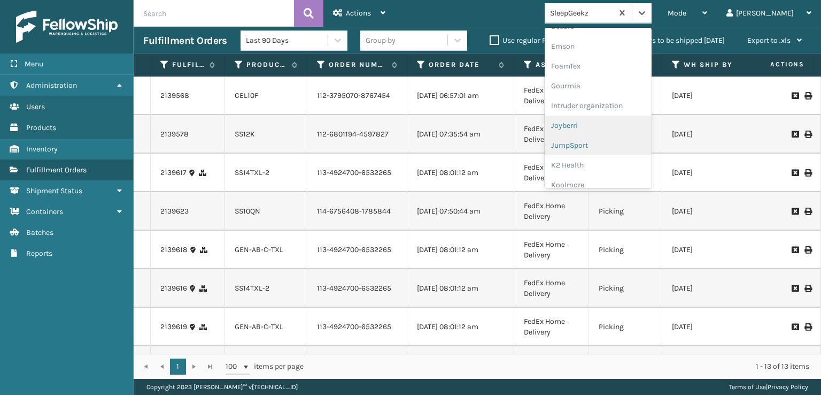
scroll to position [214, 0]
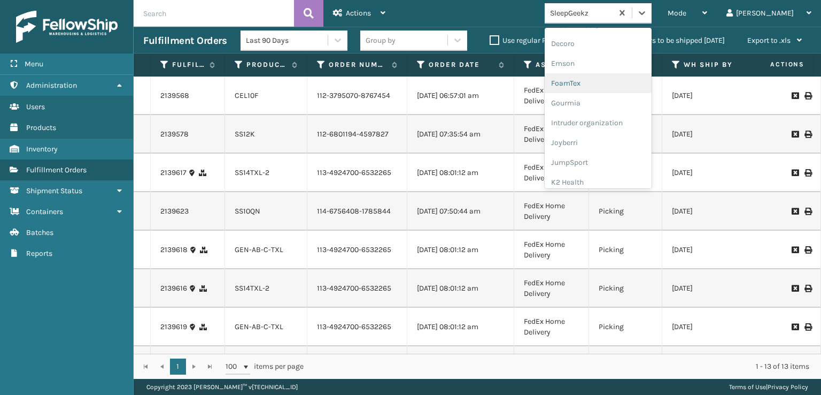
click at [614, 82] on div "FoamTex" at bounding box center [598, 83] width 107 height 20
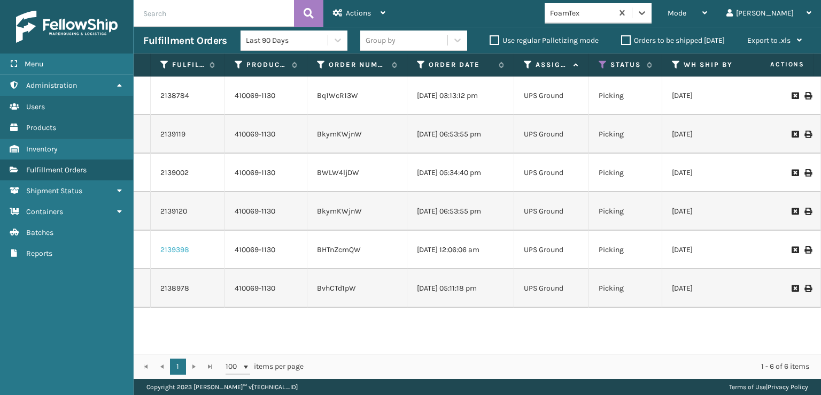
click at [176, 246] on link "2139398" at bounding box center [174, 249] width 29 height 11
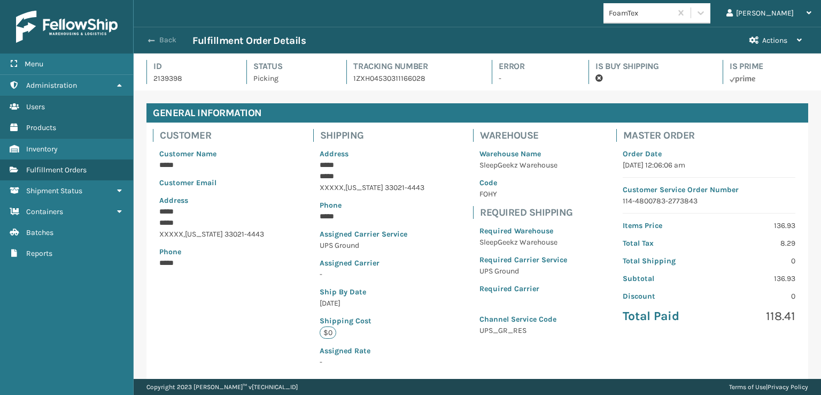
click at [166, 41] on button "Back" at bounding box center [167, 40] width 49 height 10
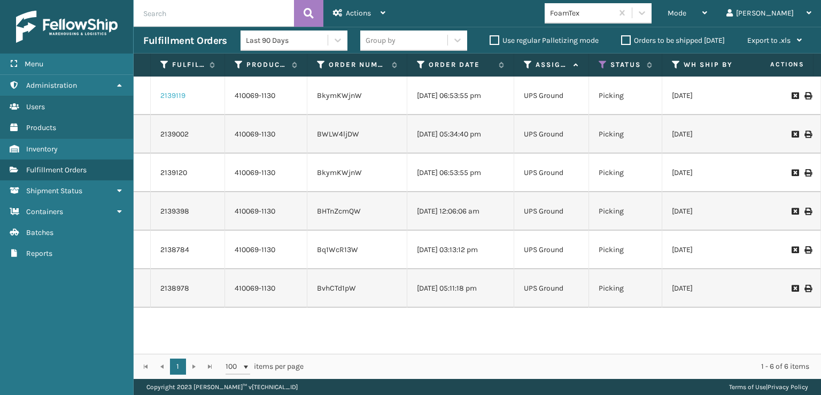
click at [173, 93] on link "2139119" at bounding box center [172, 95] width 25 height 11
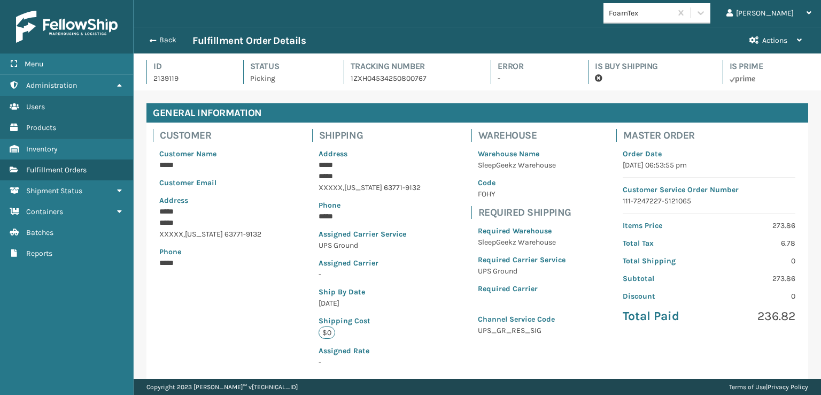
scroll to position [26, 687]
click at [164, 40] on button "Back" at bounding box center [167, 40] width 49 height 10
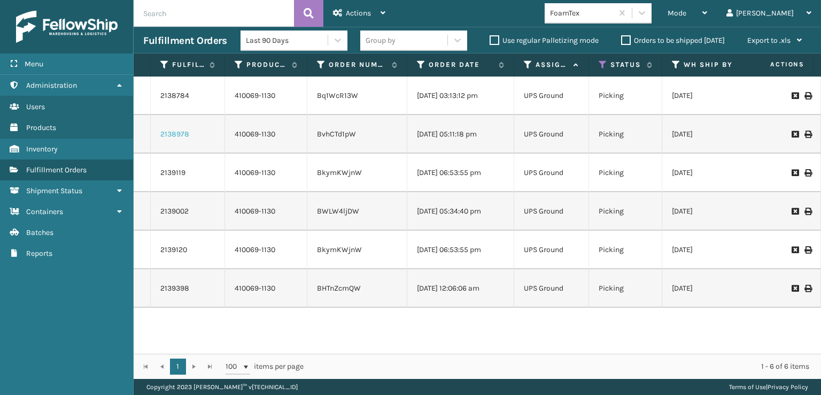
click at [177, 133] on link "2138978" at bounding box center [174, 134] width 29 height 11
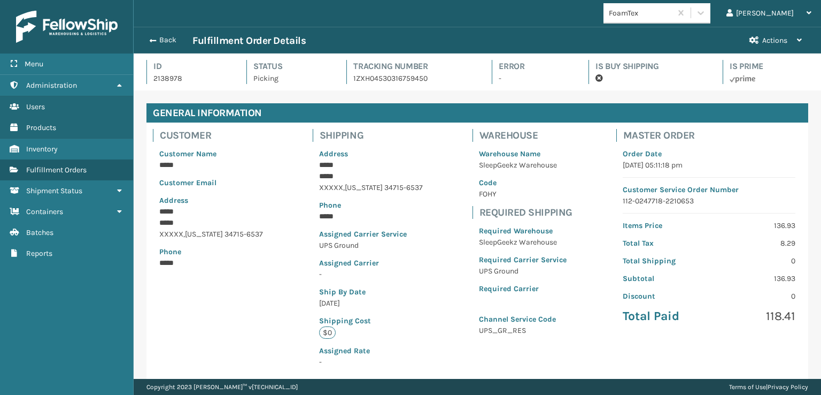
scroll to position [26, 687]
click at [167, 43] on button "Back" at bounding box center [167, 40] width 49 height 10
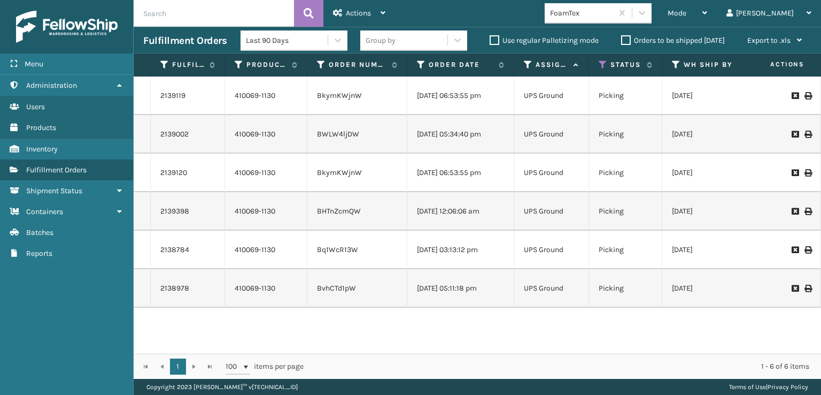
click at [177, 182] on td "2139120" at bounding box center [188, 172] width 74 height 38
click at [177, 172] on link "2139120" at bounding box center [173, 172] width 27 height 11
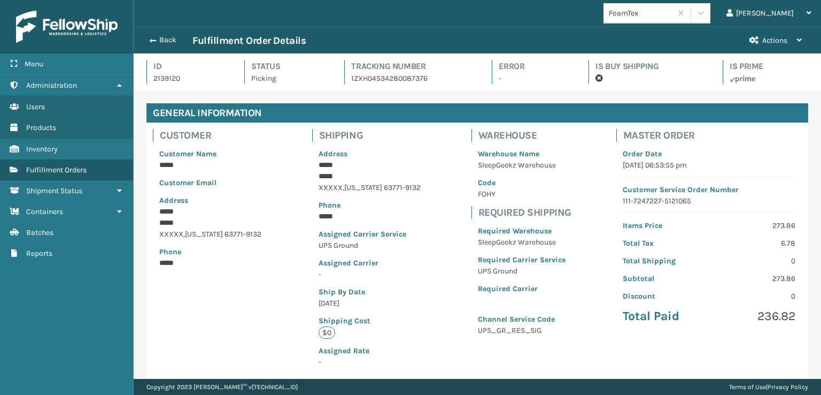
scroll to position [26, 687]
click at [161, 40] on button "Back" at bounding box center [167, 40] width 49 height 10
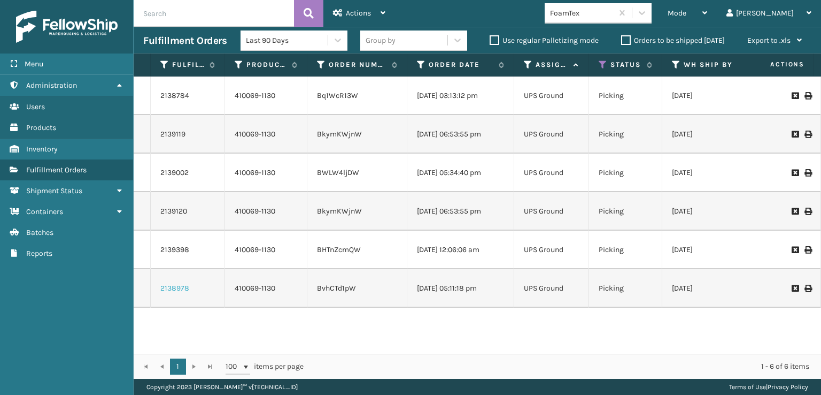
click at [179, 293] on link "2138978" at bounding box center [174, 288] width 29 height 11
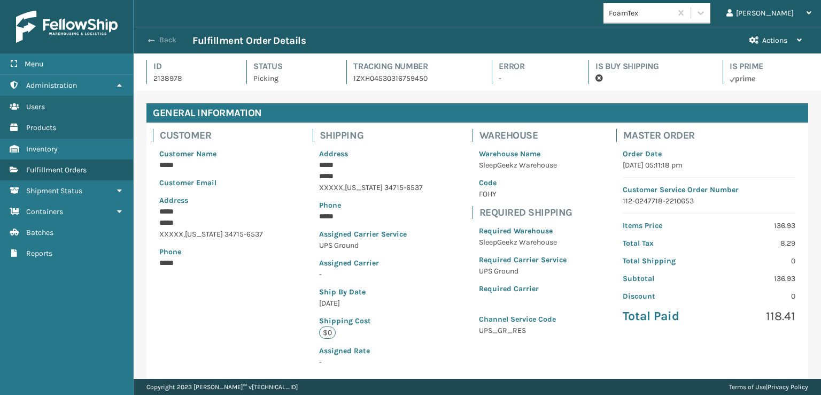
click at [166, 39] on button "Back" at bounding box center [167, 40] width 49 height 10
